Goal: Check status

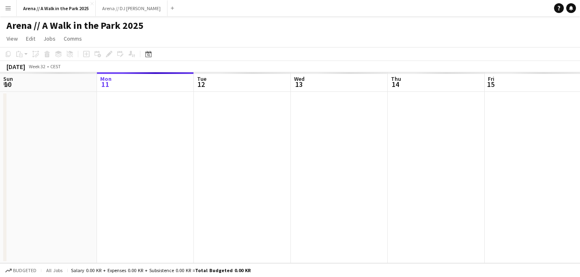
scroll to position [0, 279]
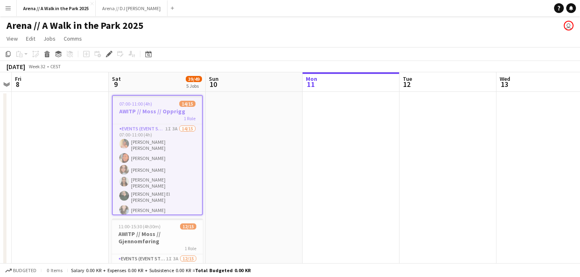
drag, startPoint x: 467, startPoint y: 133, endPoint x: 290, endPoint y: 118, distance: 177.0
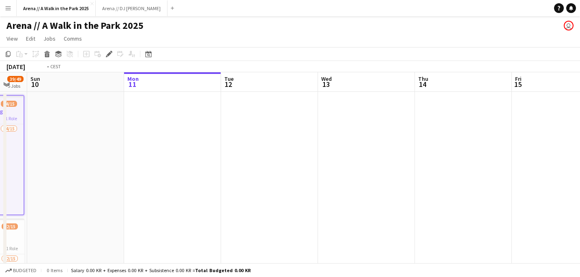
drag, startPoint x: 282, startPoint y: 132, endPoint x: 125, endPoint y: 132, distance: 156.9
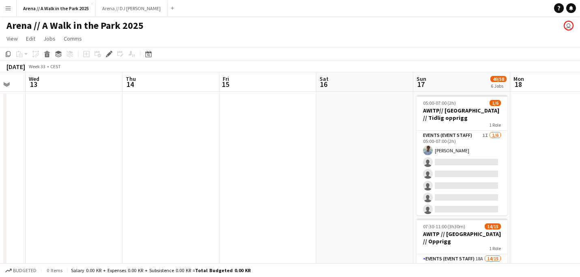
drag, startPoint x: 251, startPoint y: 148, endPoint x: 116, endPoint y: 147, distance: 134.6
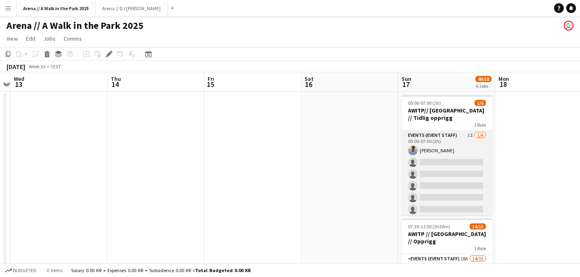
click at [459, 178] on app-card-role "Events (Event Staff) 1I [DATE] 05:00-07:00 (2h) [PERSON_NAME] single-neutral-ac…" at bounding box center [446, 174] width 91 height 86
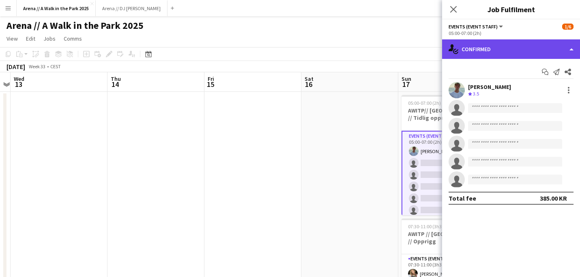
click at [560, 47] on div "single-neutral-actions-check-2 Confirmed" at bounding box center [511, 48] width 138 height 19
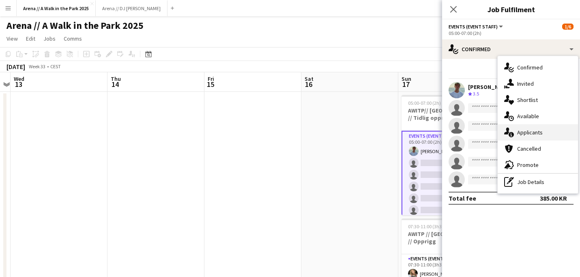
click at [529, 137] on div "single-neutral-actions-information Applicants" at bounding box center [538, 132] width 80 height 16
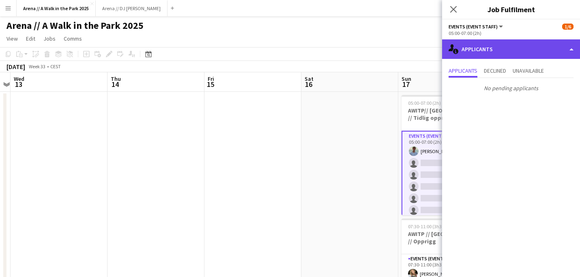
click at [479, 52] on div "single-neutral-actions-information Applicants" at bounding box center [511, 48] width 138 height 19
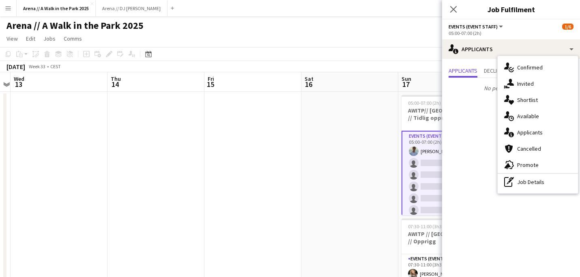
click at [466, 15] on div "Close pop-in Job Fulfilment" at bounding box center [511, 9] width 138 height 19
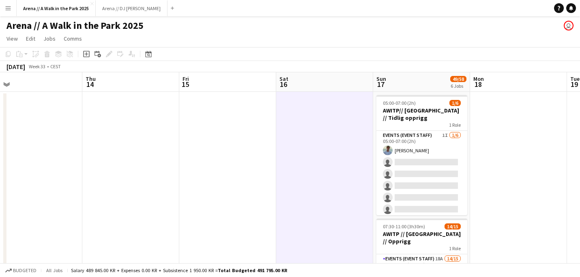
scroll to position [0, 311]
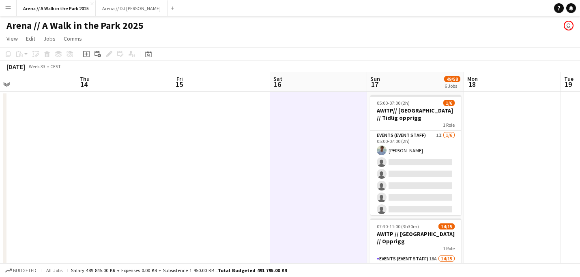
drag, startPoint x: 382, startPoint y: 141, endPoint x: 254, endPoint y: 118, distance: 130.1
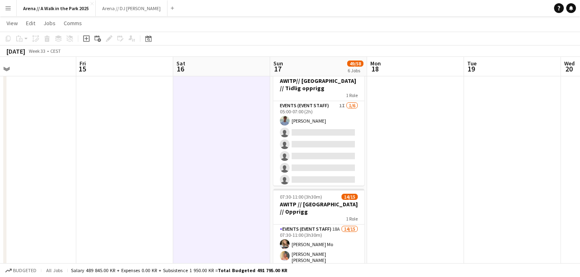
scroll to position [0, 310]
drag, startPoint x: 391, startPoint y: 153, endPoint x: 392, endPoint y: 139, distance: 14.2
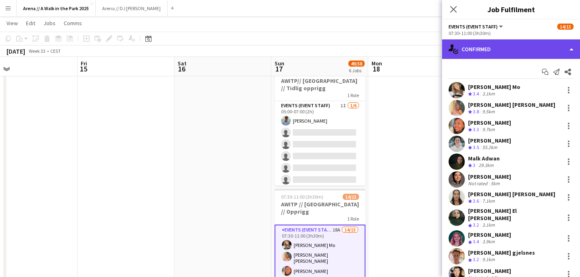
click at [553, 49] on div "single-neutral-actions-check-2 Confirmed" at bounding box center [511, 48] width 138 height 19
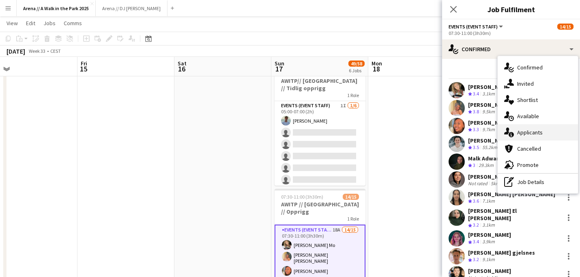
click at [542, 133] on div "single-neutral-actions-information Applicants" at bounding box center [538, 132] width 80 height 16
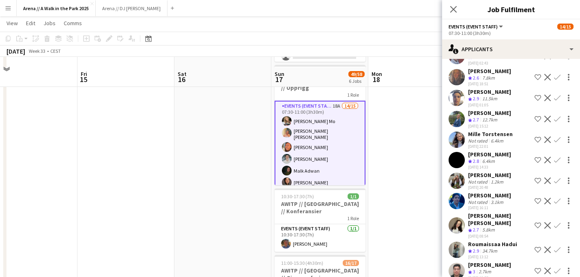
scroll to position [197, 0]
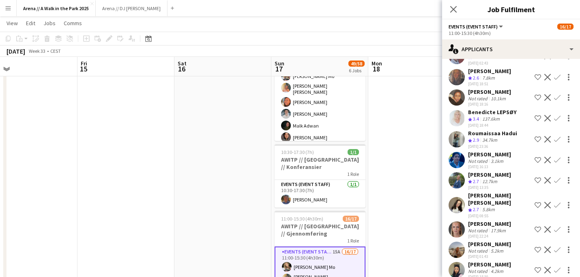
scroll to position [0, 0]
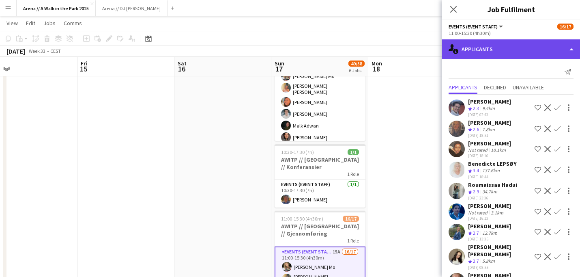
click at [553, 51] on div "single-neutral-actions-information Applicants" at bounding box center [511, 48] width 138 height 19
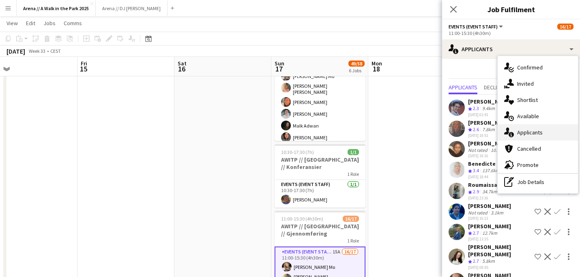
click at [539, 133] on div "single-neutral-actions-information Applicants" at bounding box center [538, 132] width 80 height 16
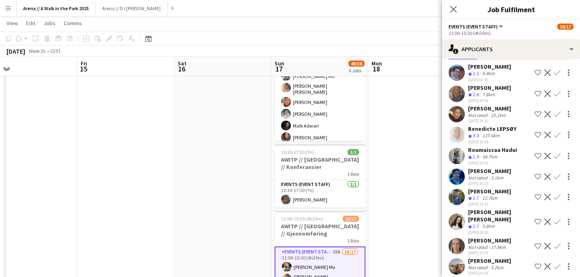
scroll to position [32, 0]
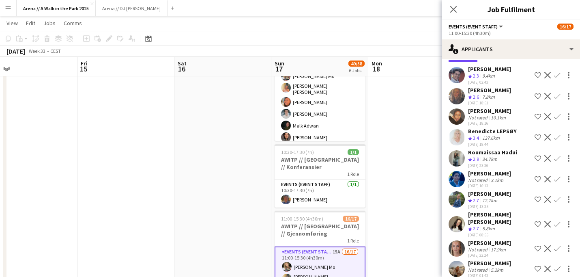
click at [412, 206] on app-date-cell at bounding box center [416, 244] width 97 height 700
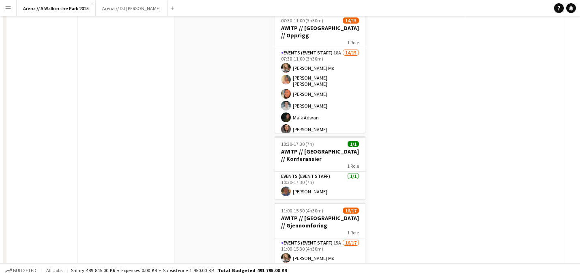
scroll to position [0, 0]
